Goal: Information Seeking & Learning: Learn about a topic

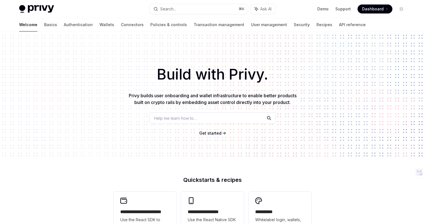
click at [221, 69] on h1 "Build with Privy." at bounding box center [212, 74] width 407 height 22
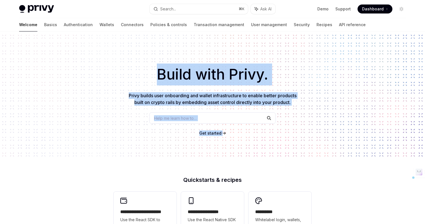
drag, startPoint x: 221, startPoint y: 69, endPoint x: 219, endPoint y: 157, distance: 88.2
click at [219, 157] on div "Build with Privy. Privy builds user onboarding and wallet infrastructure to ena…" at bounding box center [212, 95] width 425 height 128
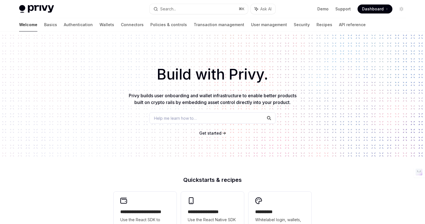
click at [228, 178] on h2 "Quickstarts & recipes" at bounding box center [213, 180] width 198 height 6
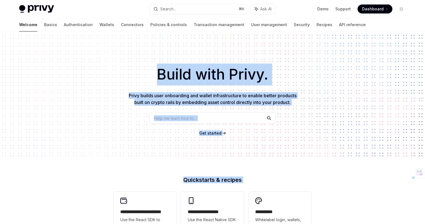
drag, startPoint x: 228, startPoint y: 178, endPoint x: 198, endPoint y: 77, distance: 105.3
click at [198, 77] on h1 "Build with Privy." at bounding box center [212, 74] width 407 height 22
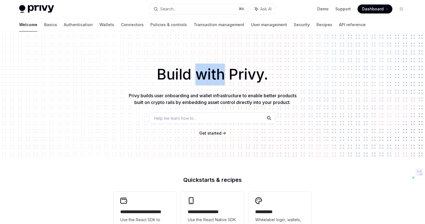
click at [198, 77] on h1 "Build with Privy." at bounding box center [212, 74] width 407 height 22
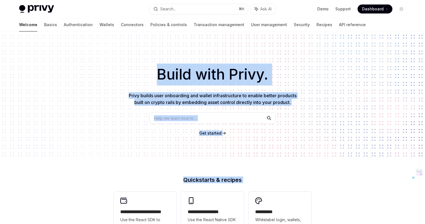
drag, startPoint x: 198, startPoint y: 77, endPoint x: 227, endPoint y: 181, distance: 107.9
click at [227, 181] on h2 "Quickstarts & recipes" at bounding box center [213, 180] width 198 height 6
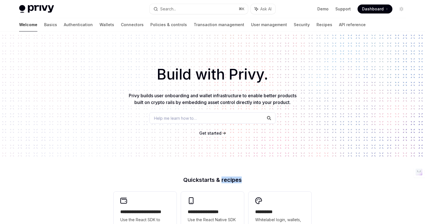
click at [227, 181] on h2 "Quickstarts & recipes" at bounding box center [213, 180] width 198 height 6
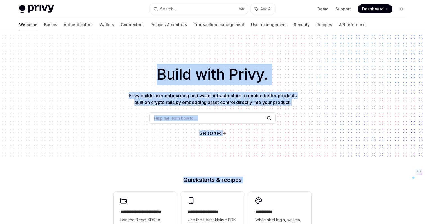
drag, startPoint x: 227, startPoint y: 181, endPoint x: 186, endPoint y: 49, distance: 137.5
click at [186, 49] on div "Build with Privy. Privy builds user onboarding and wallet infrastructure to ena…" at bounding box center [212, 95] width 425 height 128
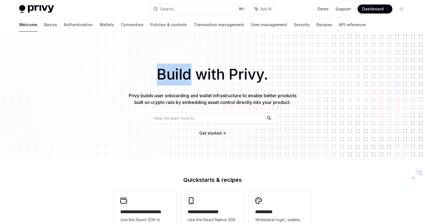
click at [186, 49] on div "Build with Privy. Privy builds user onboarding and wallet infrastructure to ena…" at bounding box center [212, 95] width 425 height 128
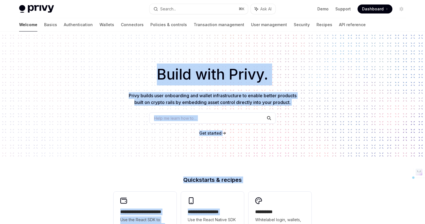
drag, startPoint x: 186, startPoint y: 49, endPoint x: 244, endPoint y: 188, distance: 150.6
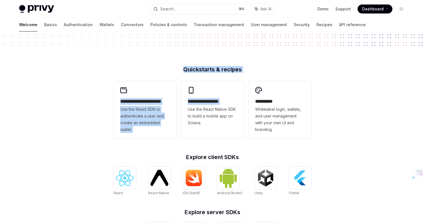
scroll to position [148, 0]
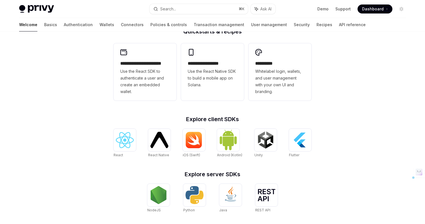
click at [230, 118] on h2 "Explore client SDKs" at bounding box center [213, 119] width 198 height 6
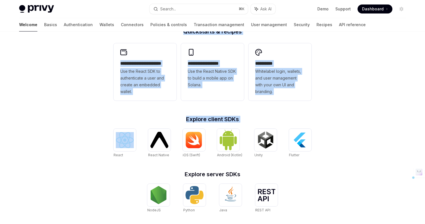
drag, startPoint x: 230, startPoint y: 118, endPoint x: 175, endPoint y: 34, distance: 100.7
click at [175, 34] on div "**********" at bounding box center [213, 164] width 216 height 270
click at [175, 34] on h2 "Quickstarts & recipes" at bounding box center [213, 32] width 198 height 6
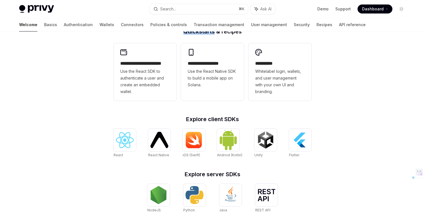
click at [175, 34] on h2 "Quickstarts & recipes" at bounding box center [213, 32] width 198 height 6
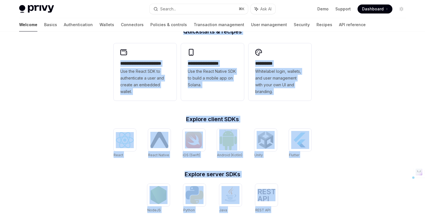
drag, startPoint x: 175, startPoint y: 34, endPoint x: 303, endPoint y: 215, distance: 221.7
click at [303, 215] on div "**********" at bounding box center [213, 164] width 216 height 270
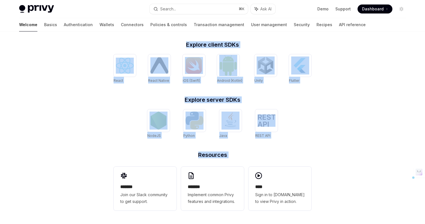
scroll to position [0, 0]
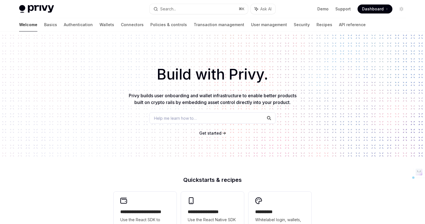
click at [240, 71] on h1 "Build with Privy." at bounding box center [212, 74] width 407 height 22
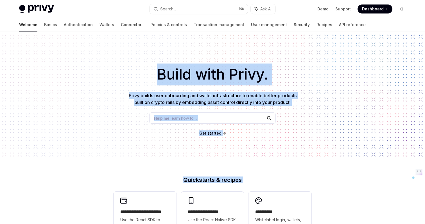
drag, startPoint x: 240, startPoint y: 71, endPoint x: 228, endPoint y: 178, distance: 107.6
click at [228, 178] on h2 "Quickstarts & recipes" at bounding box center [213, 180] width 198 height 6
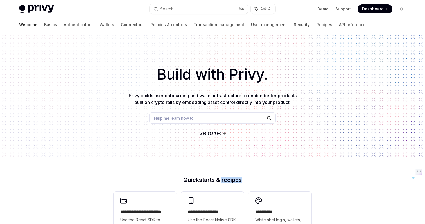
click at [228, 178] on h2 "Quickstarts & recipes" at bounding box center [213, 180] width 198 height 6
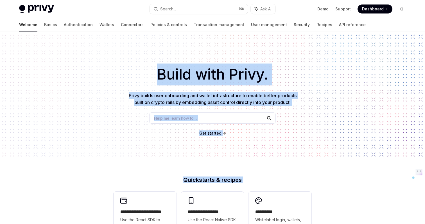
drag, startPoint x: 228, startPoint y: 178, endPoint x: 181, endPoint y: 65, distance: 123.3
